Goal: Task Accomplishment & Management: Use online tool/utility

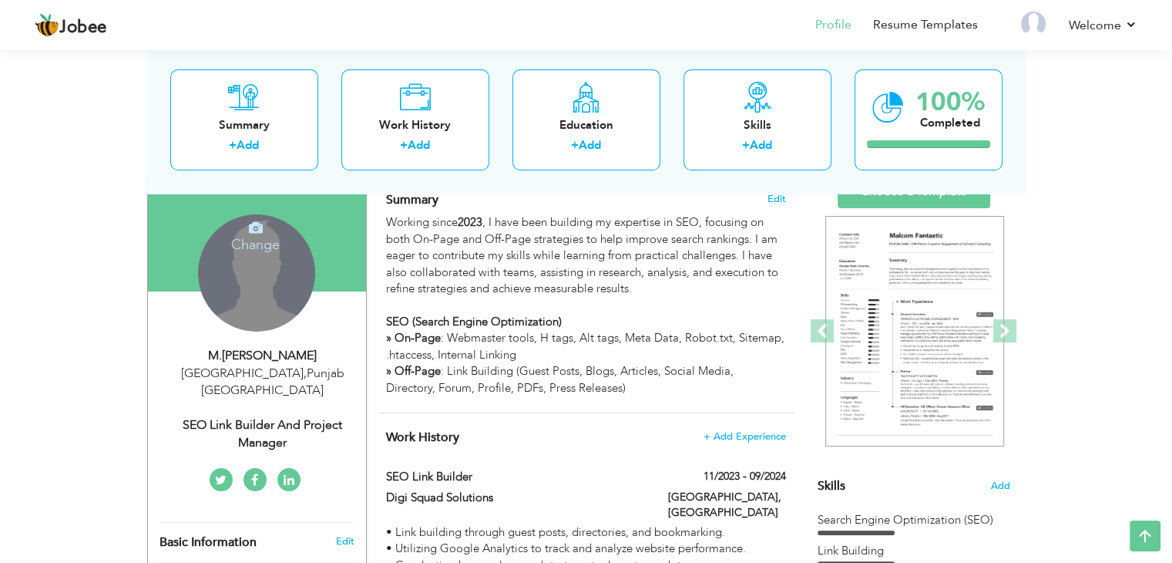
click at [255, 242] on h4 "Change" at bounding box center [255, 234] width 110 height 37
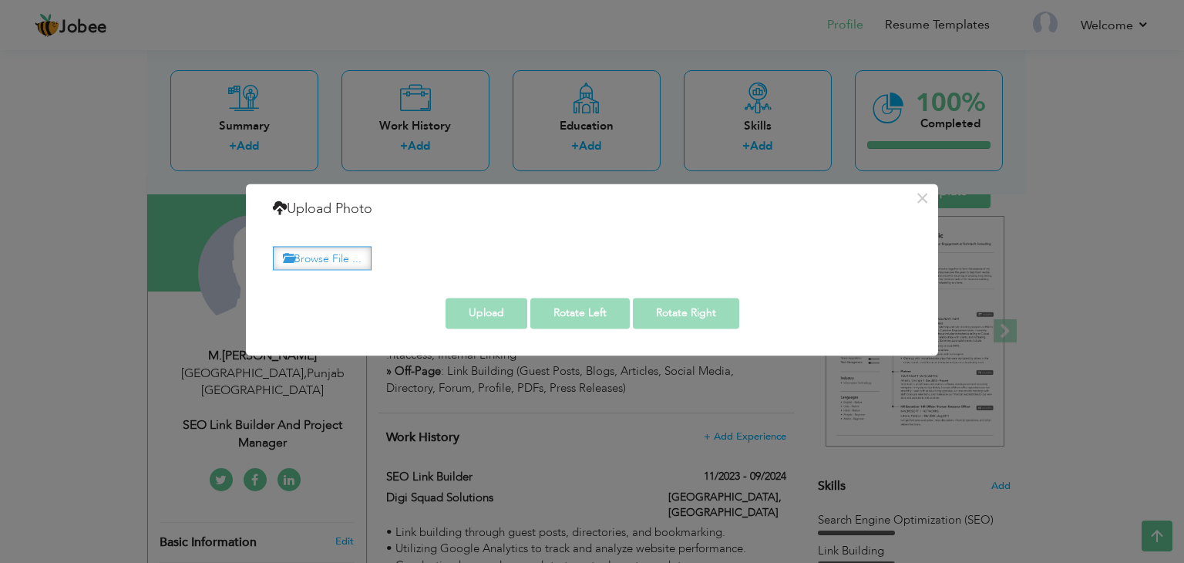
click at [351, 249] on label "Browse File ..." at bounding box center [322, 258] width 99 height 24
click at [0, 0] on input "Browse File ..." at bounding box center [0, 0] width 0 height 0
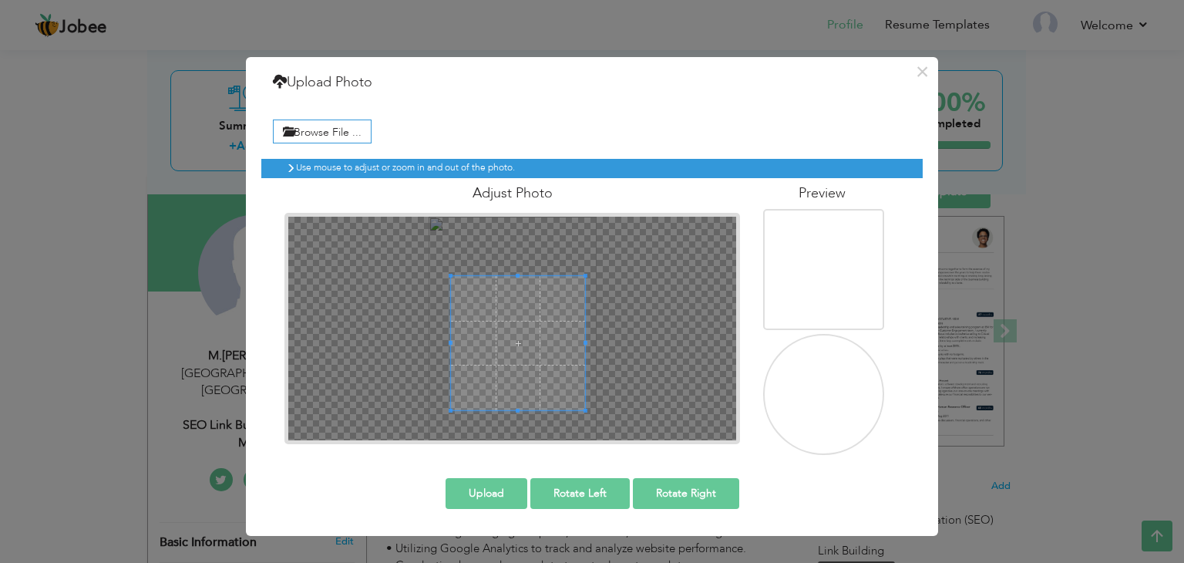
click at [557, 355] on span at bounding box center [518, 343] width 134 height 134
click at [556, 354] on span at bounding box center [518, 340] width 134 height 134
click at [555, 345] on span at bounding box center [519, 331] width 134 height 134
click at [506, 491] on button "Upload" at bounding box center [486, 493] width 82 height 31
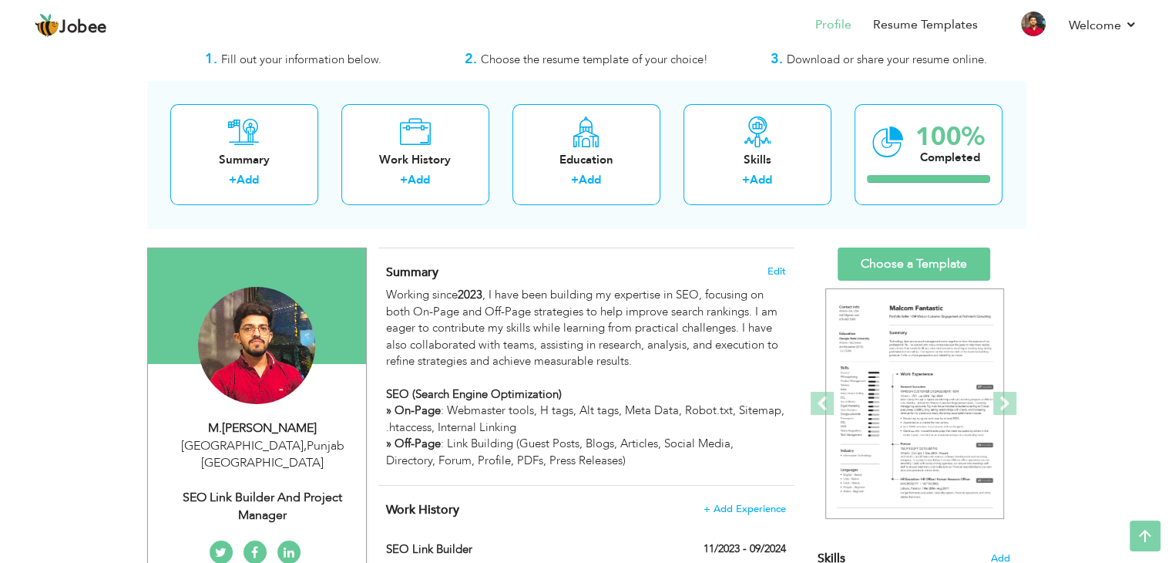
scroll to position [35, 0]
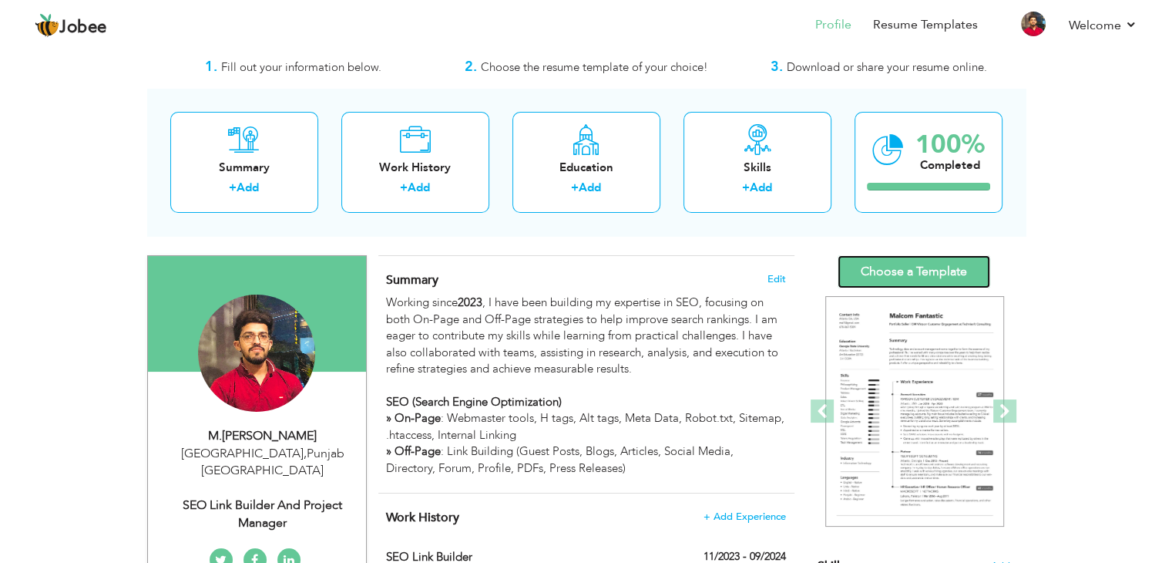
click at [919, 272] on link "Choose a Template" at bounding box center [914, 271] width 153 height 33
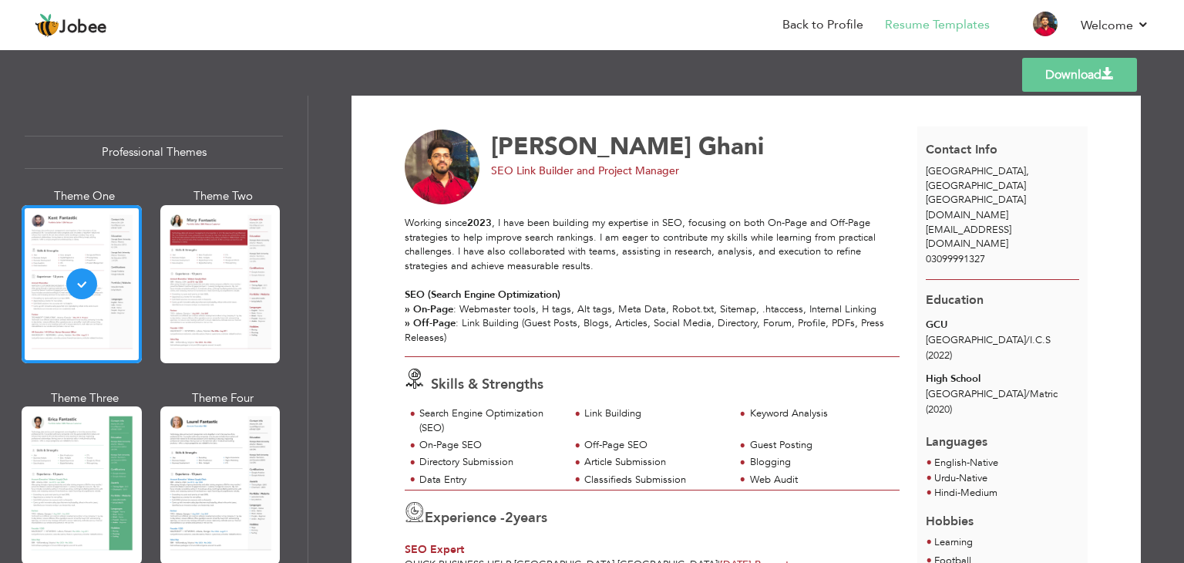
scroll to position [9, 0]
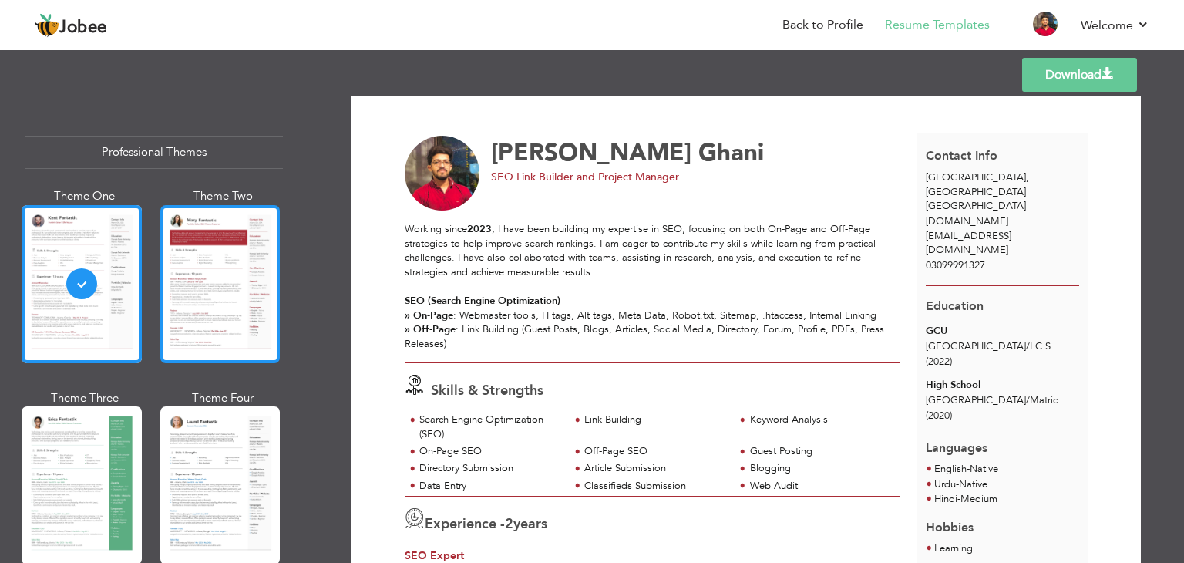
click at [236, 271] on div at bounding box center [220, 284] width 120 height 158
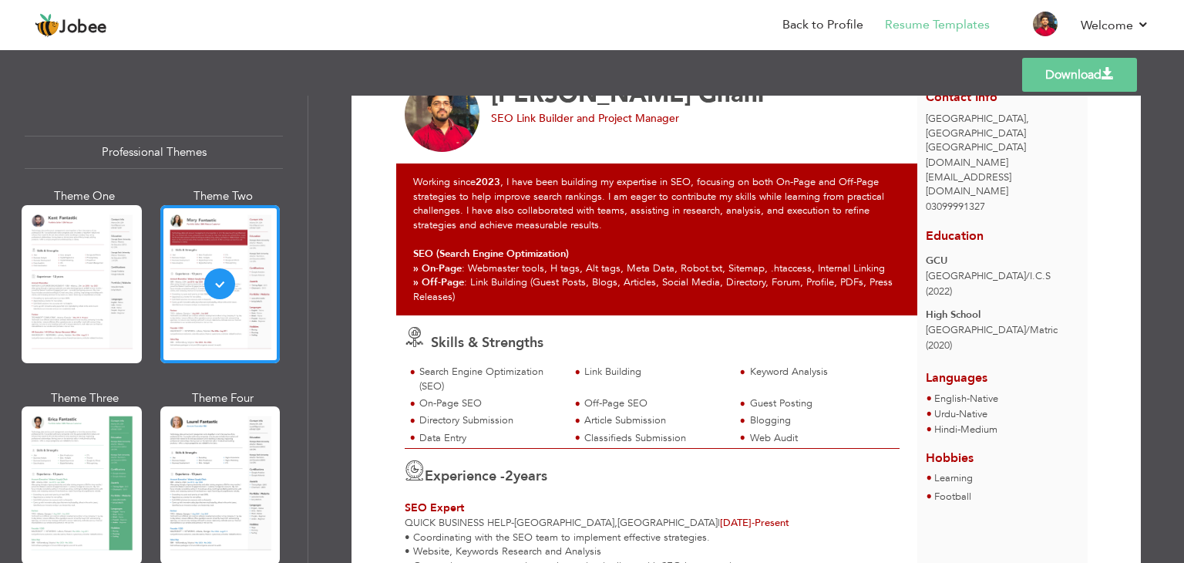
scroll to position [0, 0]
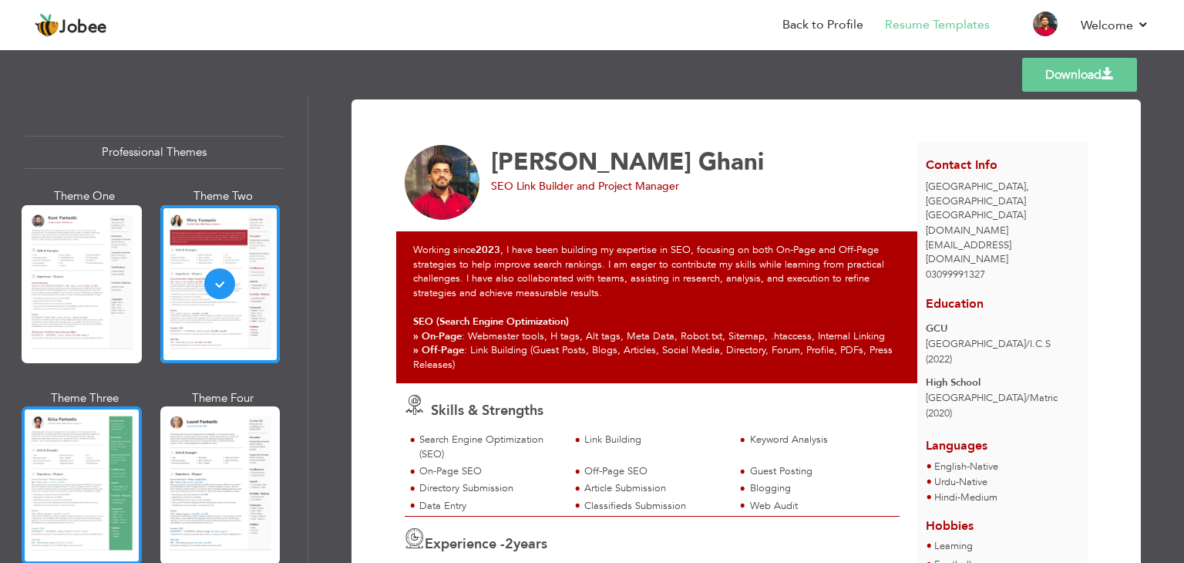
click at [122, 455] on div at bounding box center [82, 485] width 120 height 158
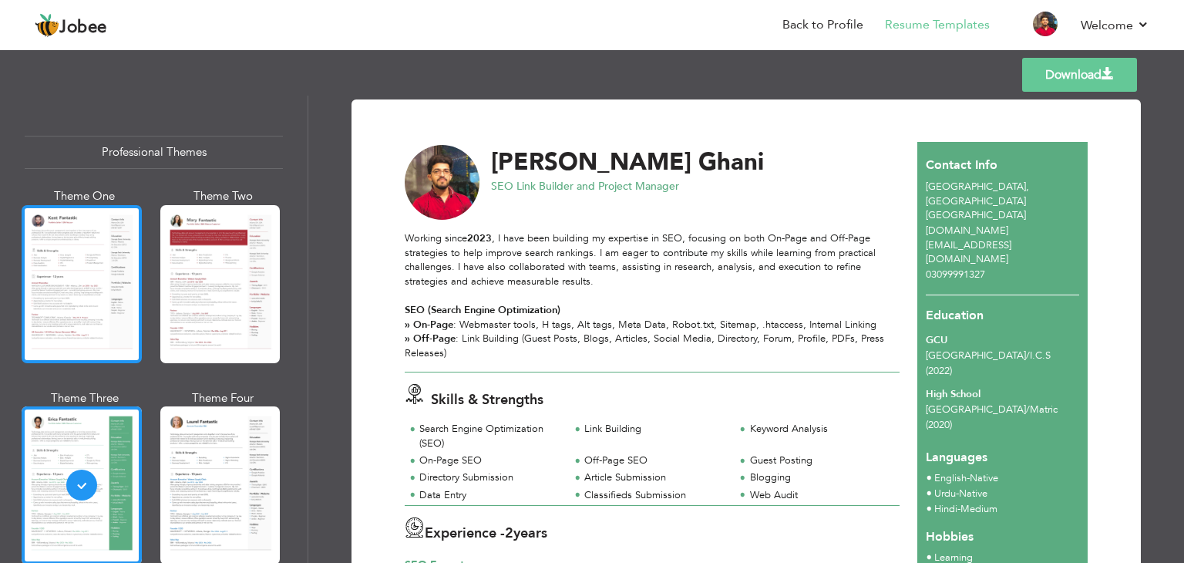
click at [95, 297] on div at bounding box center [82, 284] width 120 height 158
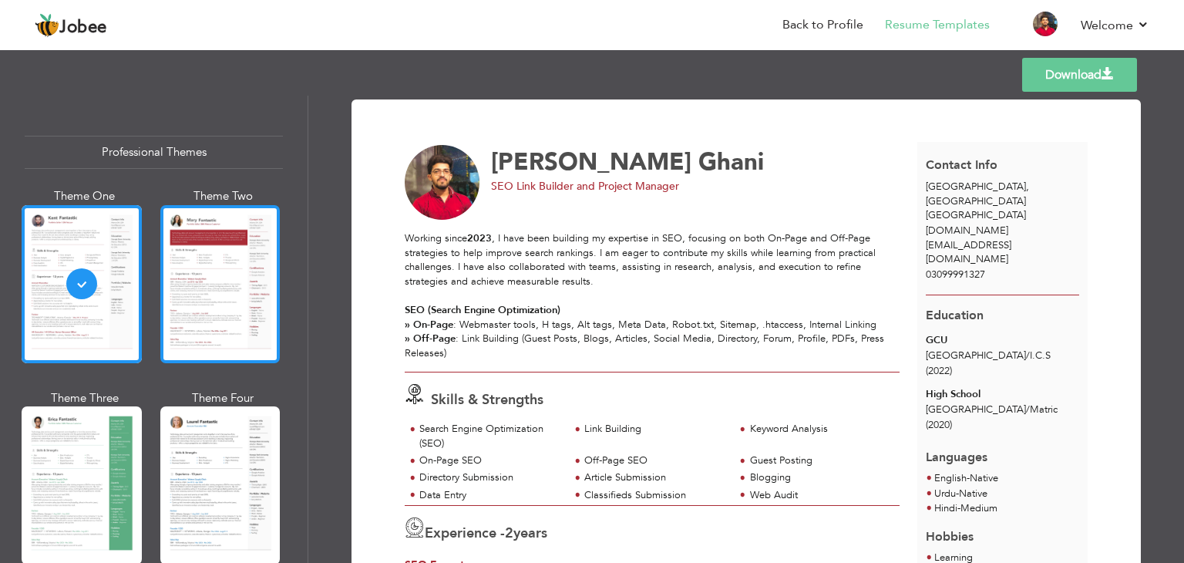
click at [234, 277] on div at bounding box center [220, 284] width 120 height 158
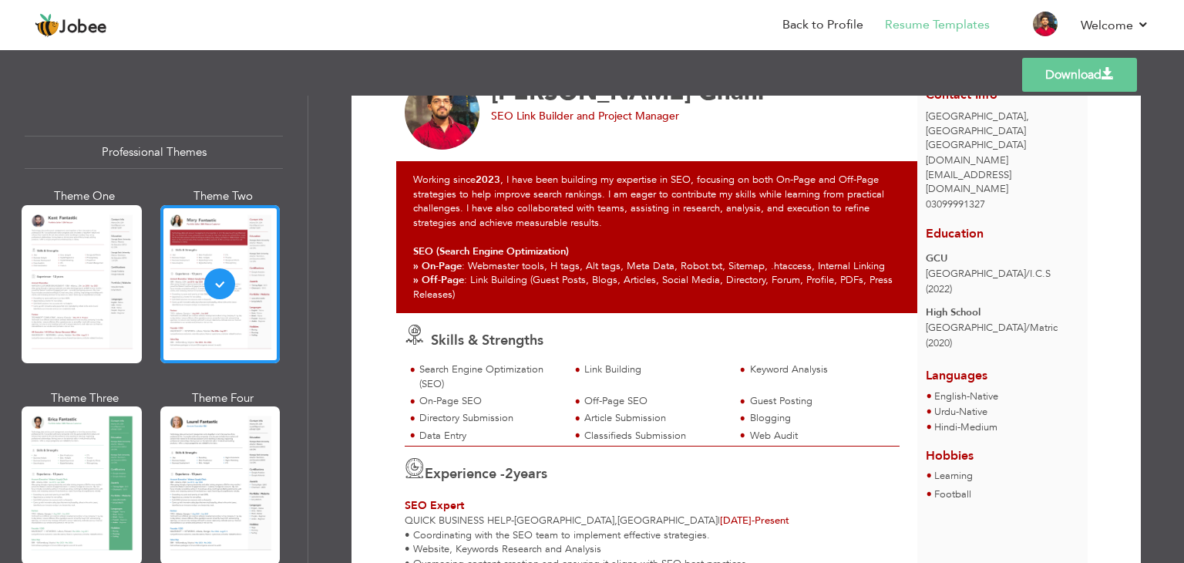
scroll to position [66, 0]
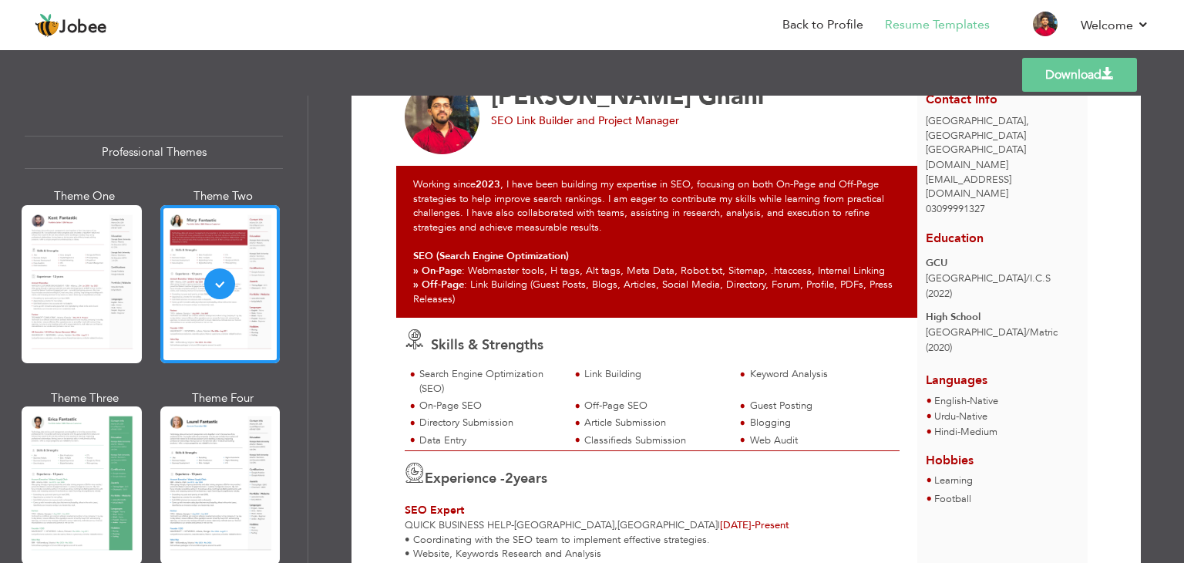
click at [69, 289] on div at bounding box center [82, 284] width 120 height 158
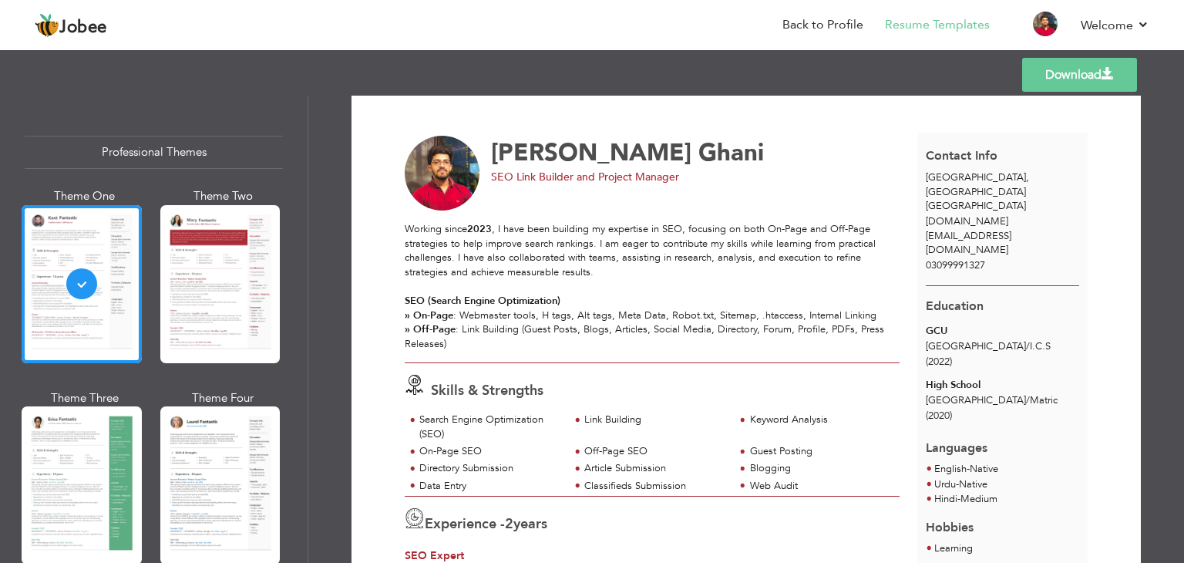
scroll to position [0, 0]
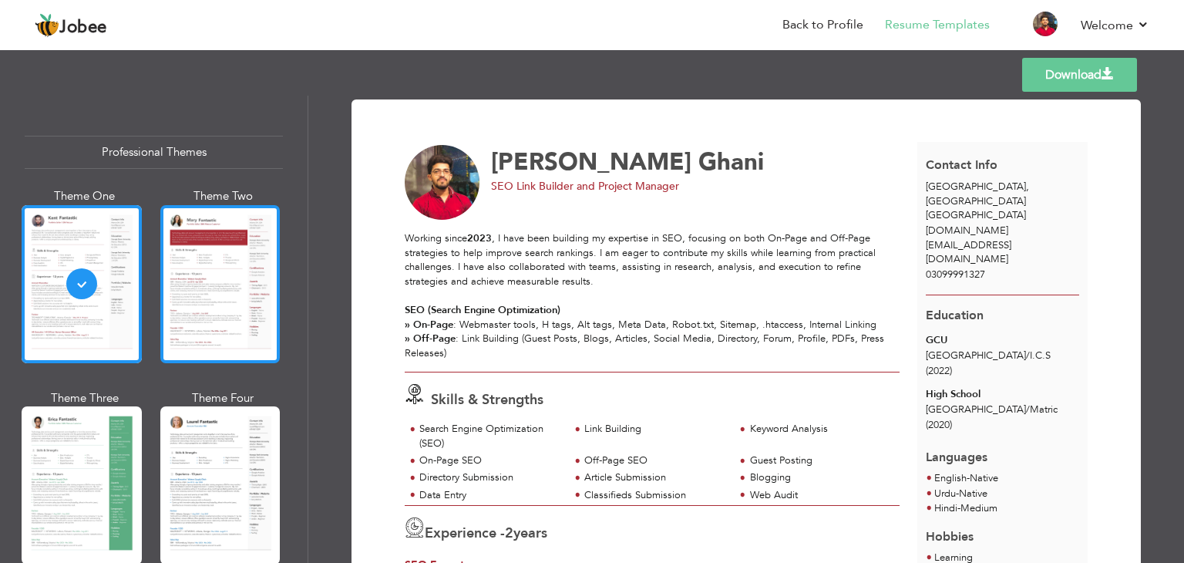
click at [194, 265] on div at bounding box center [220, 284] width 120 height 158
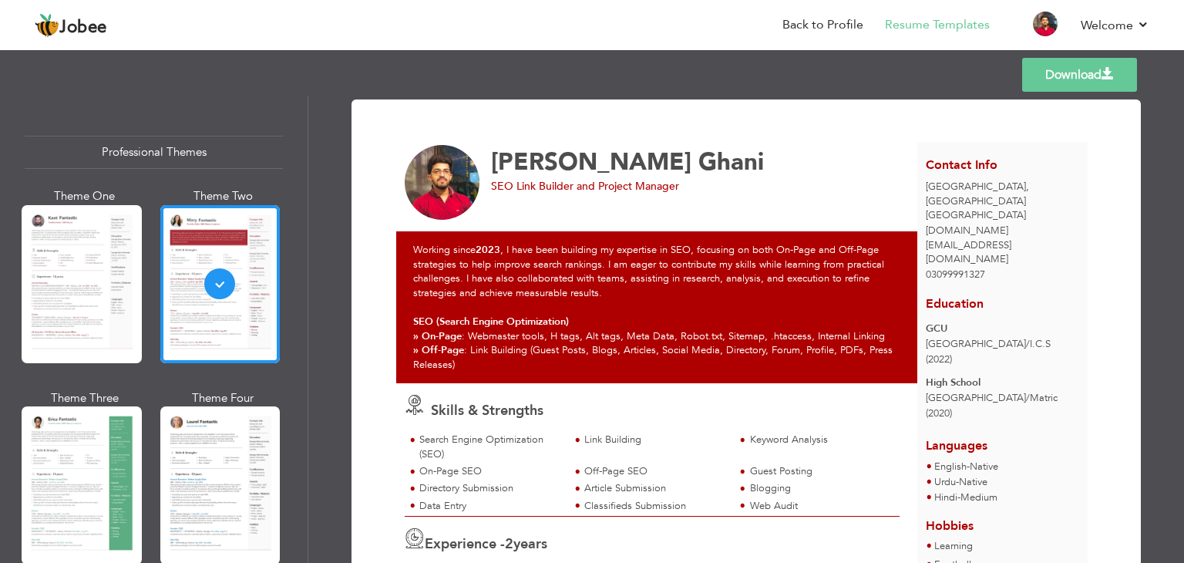
click at [1042, 71] on link "Download" at bounding box center [1079, 75] width 115 height 34
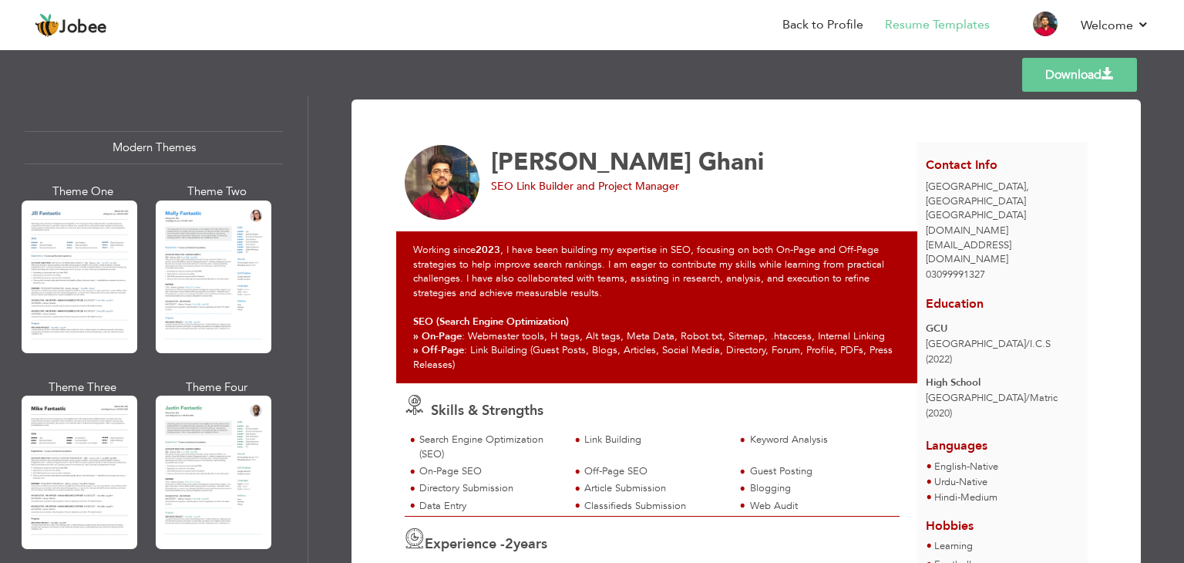
scroll to position [684, 0]
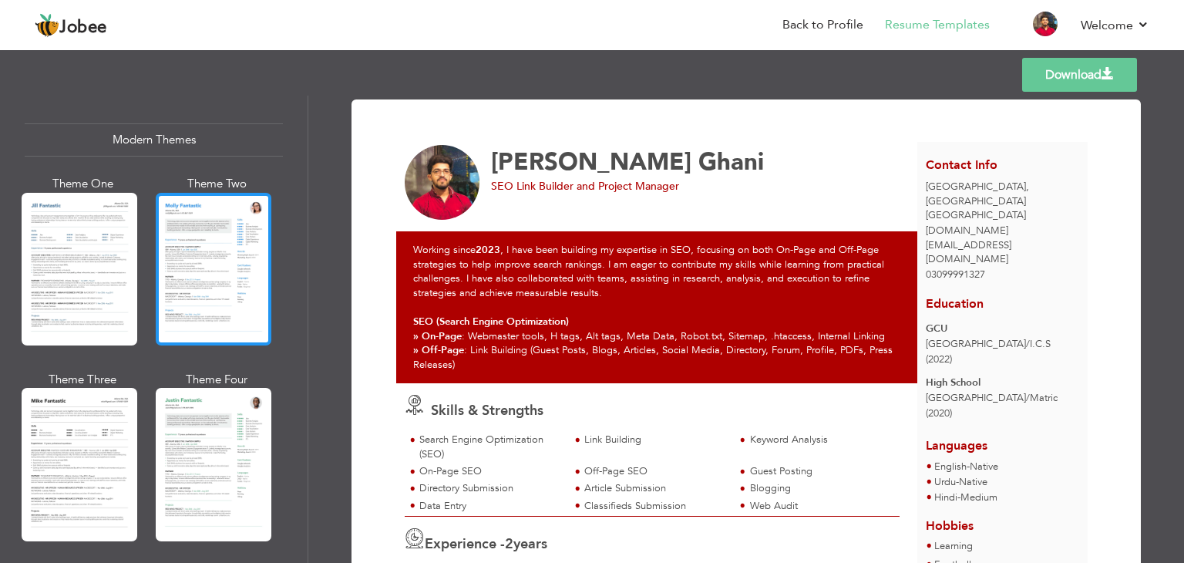
click at [197, 229] on div at bounding box center [214, 269] width 116 height 153
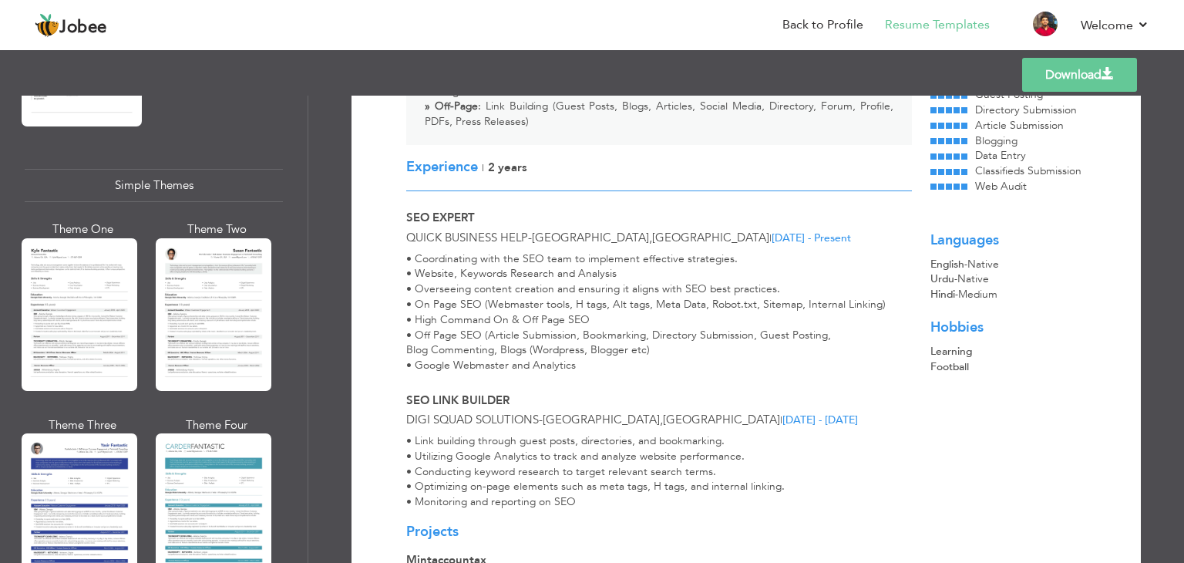
scroll to position [2678, 0]
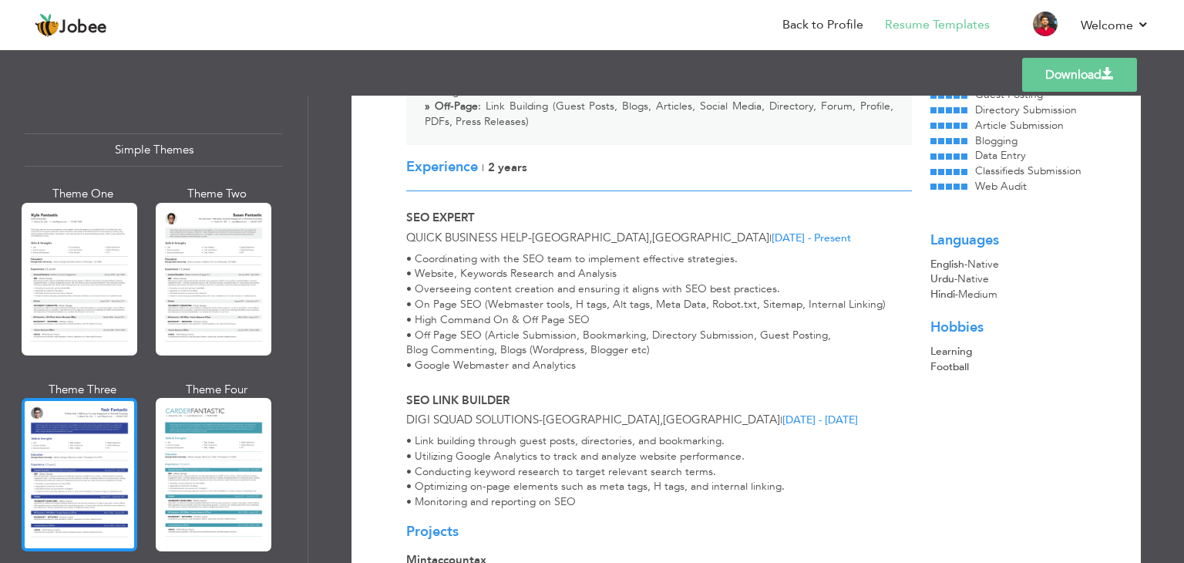
click at [94, 427] on div at bounding box center [80, 474] width 116 height 153
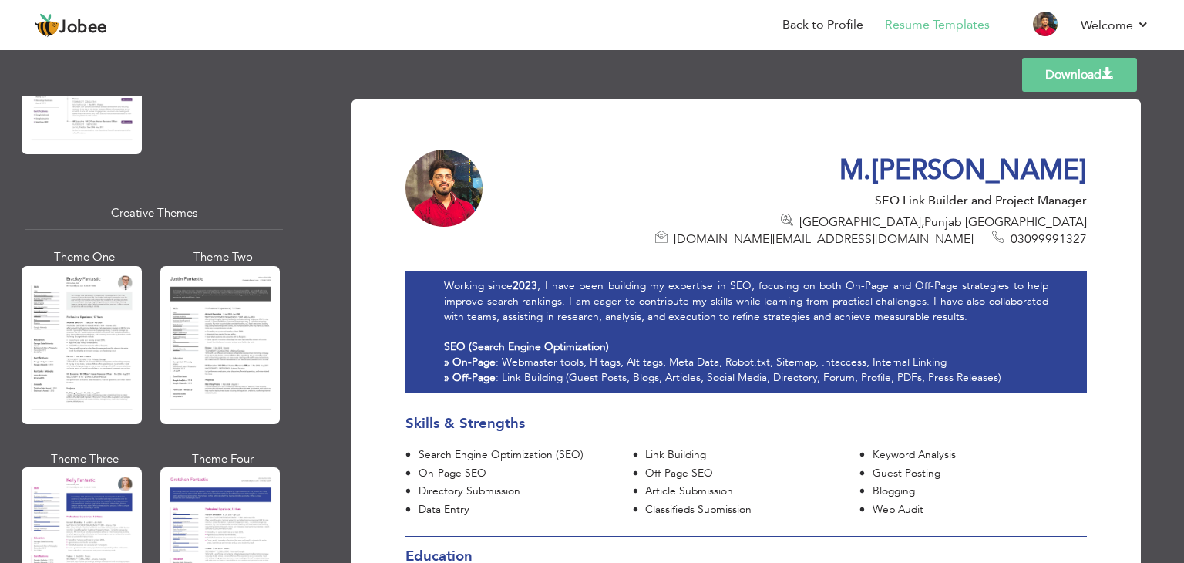
scroll to position [1753, 0]
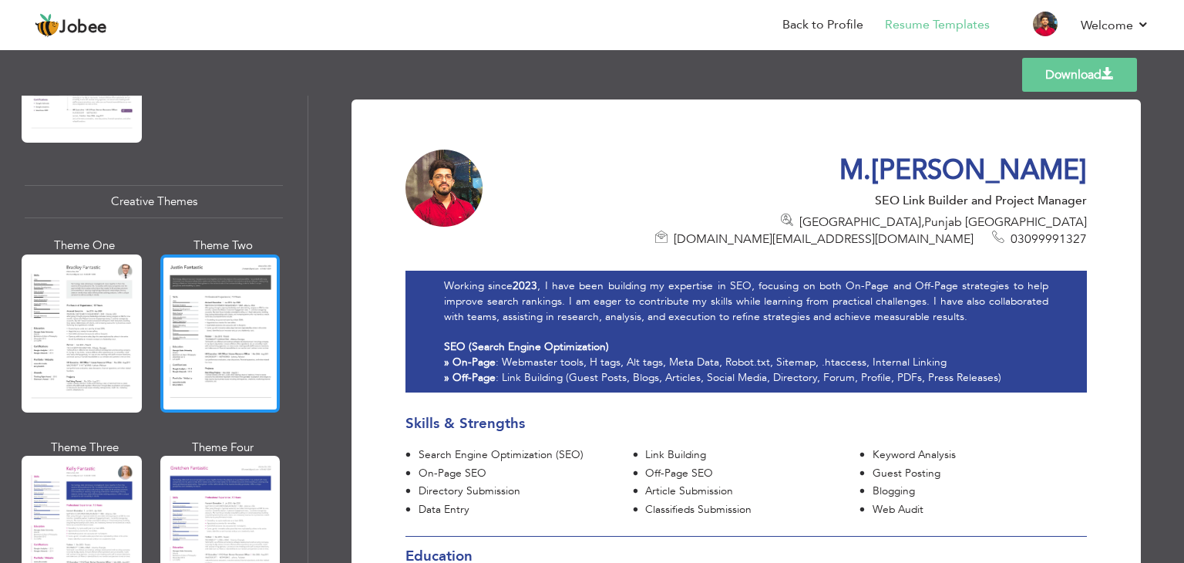
click at [179, 311] on div at bounding box center [220, 333] width 120 height 158
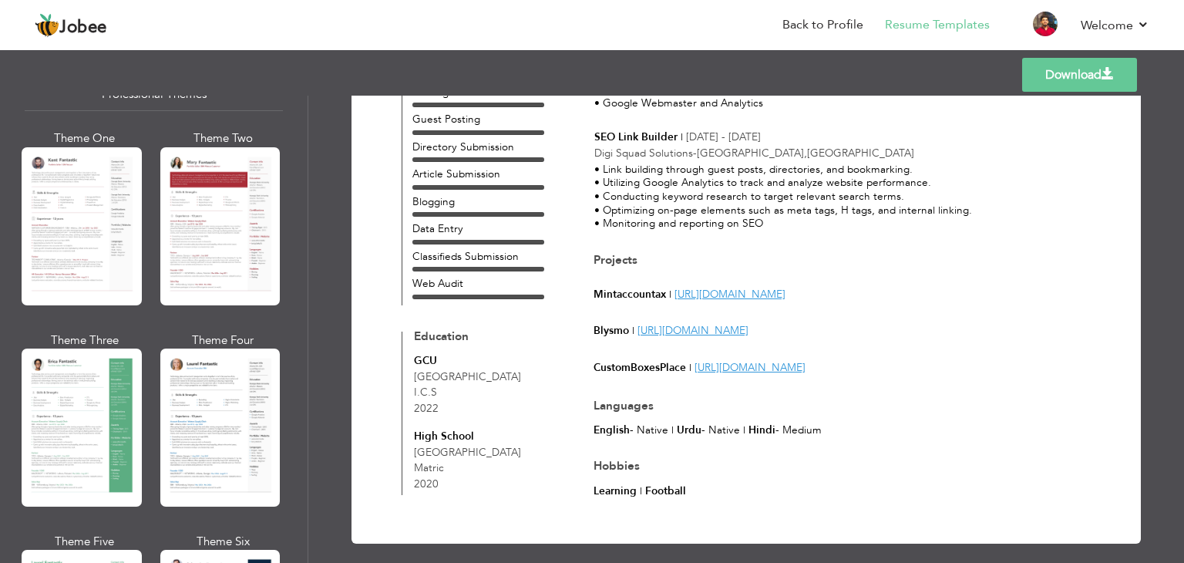
scroll to position [0, 0]
